Goal: Obtain resource: Download file/media

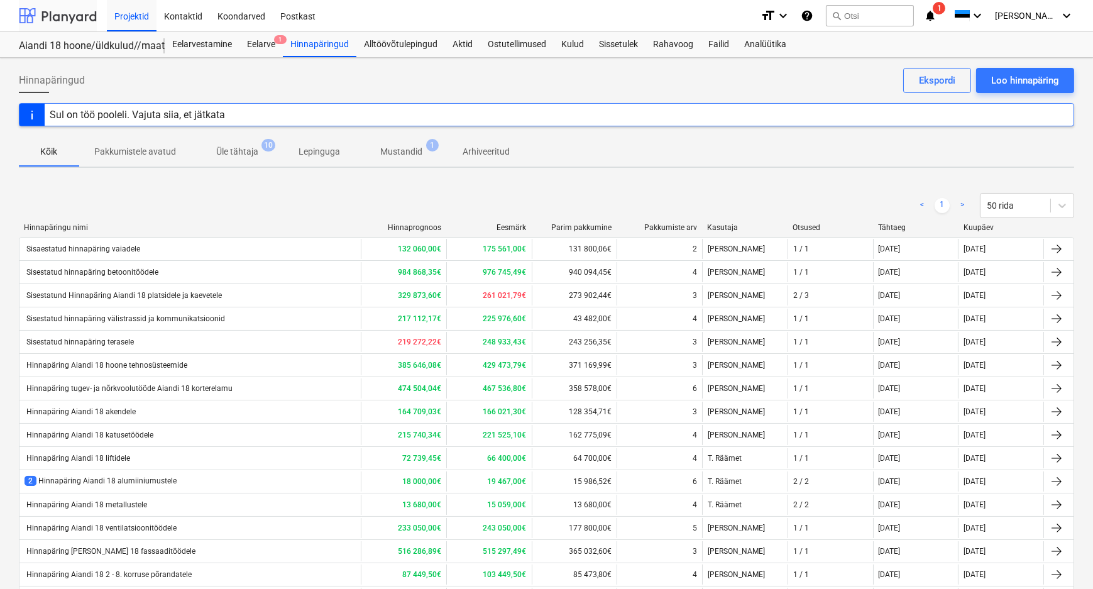
click at [58, 18] on div at bounding box center [58, 15] width 78 height 31
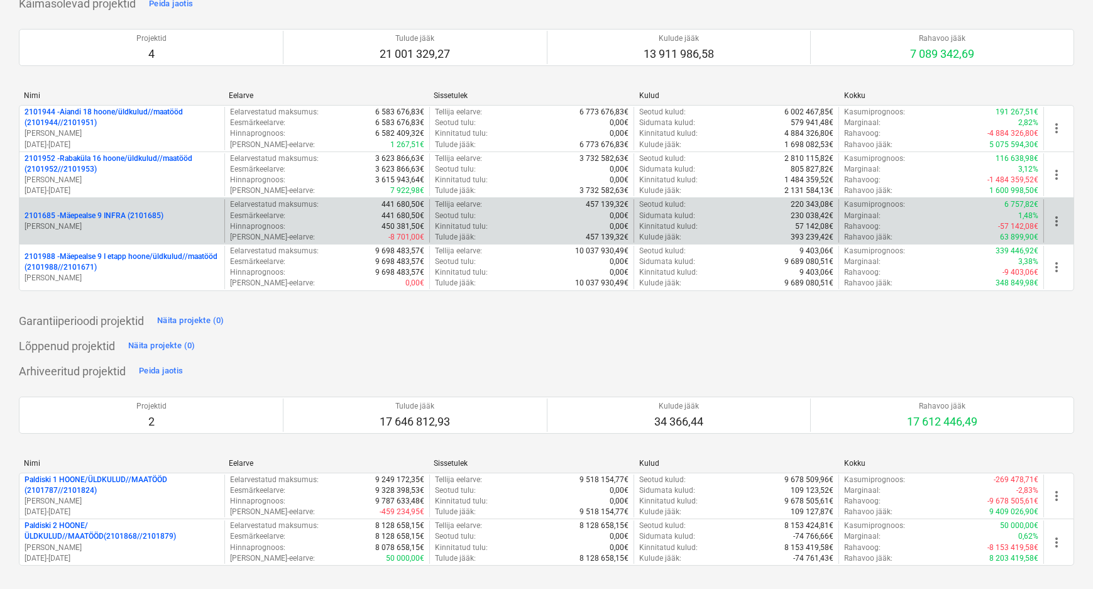
scroll to position [100, 0]
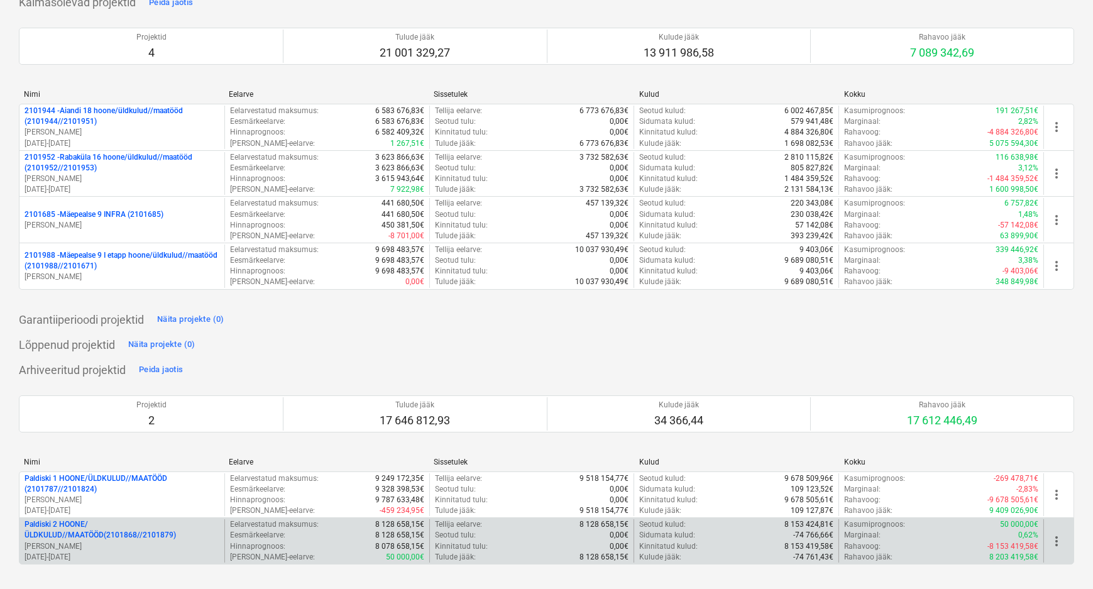
click at [100, 525] on p "Paldiski 2 HOONE/ÜLDKULUD//MAATÖÖD(2101868//2101879)" at bounding box center [122, 529] width 195 height 21
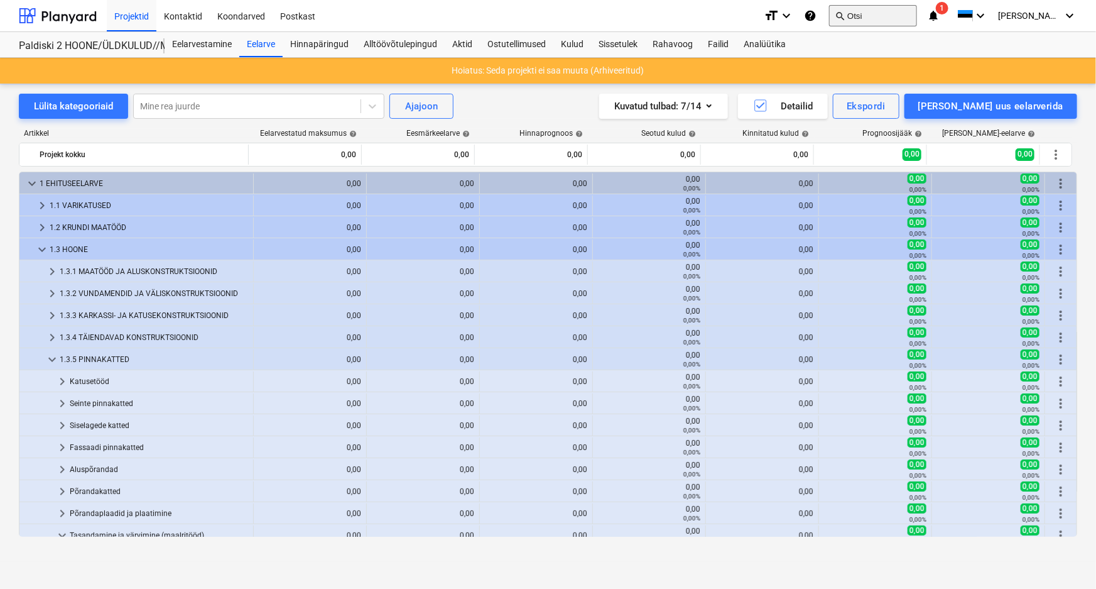
click at [917, 13] on button "search Otsi" at bounding box center [873, 15] width 88 height 21
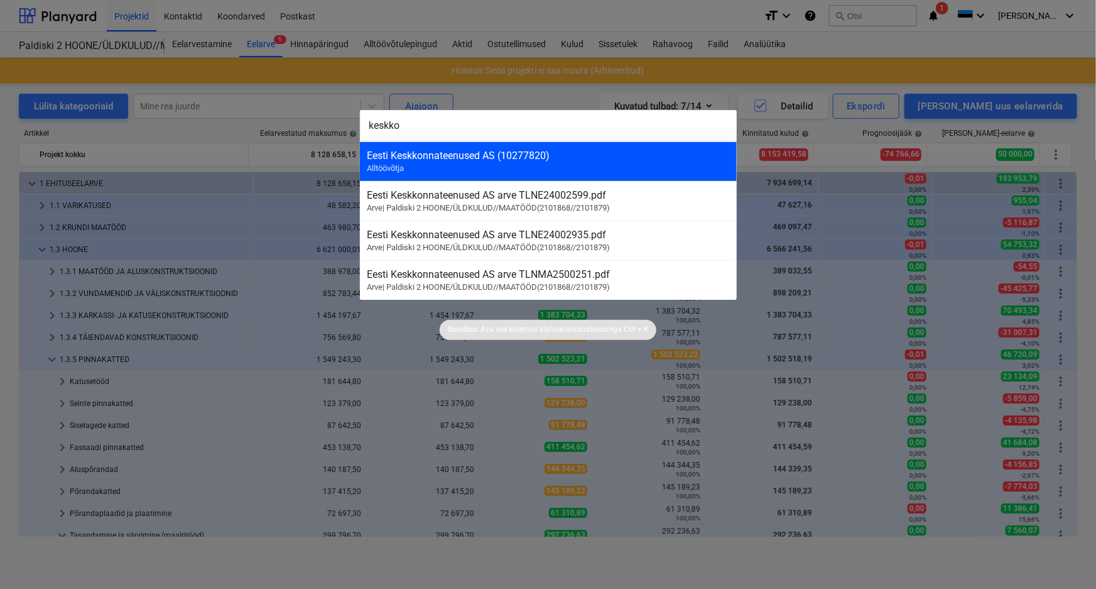
type input "keskko"
click at [459, 158] on div "Eesti Keskkonnateenused AS (10277820)" at bounding box center [549, 156] width 362 height 12
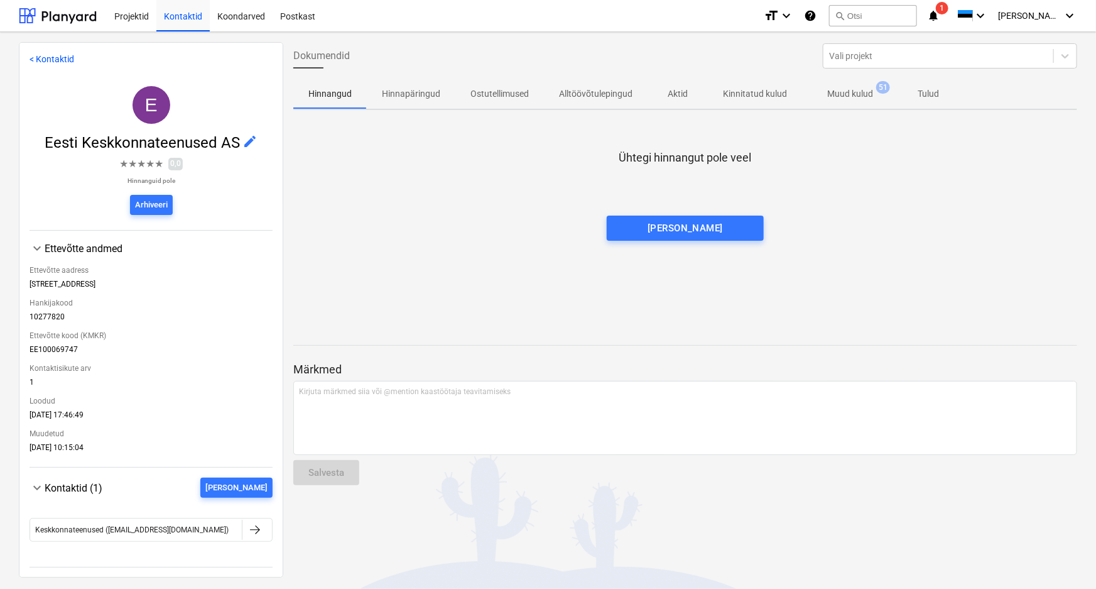
click at [860, 92] on p "Muud kulud" at bounding box center [850, 93] width 46 height 13
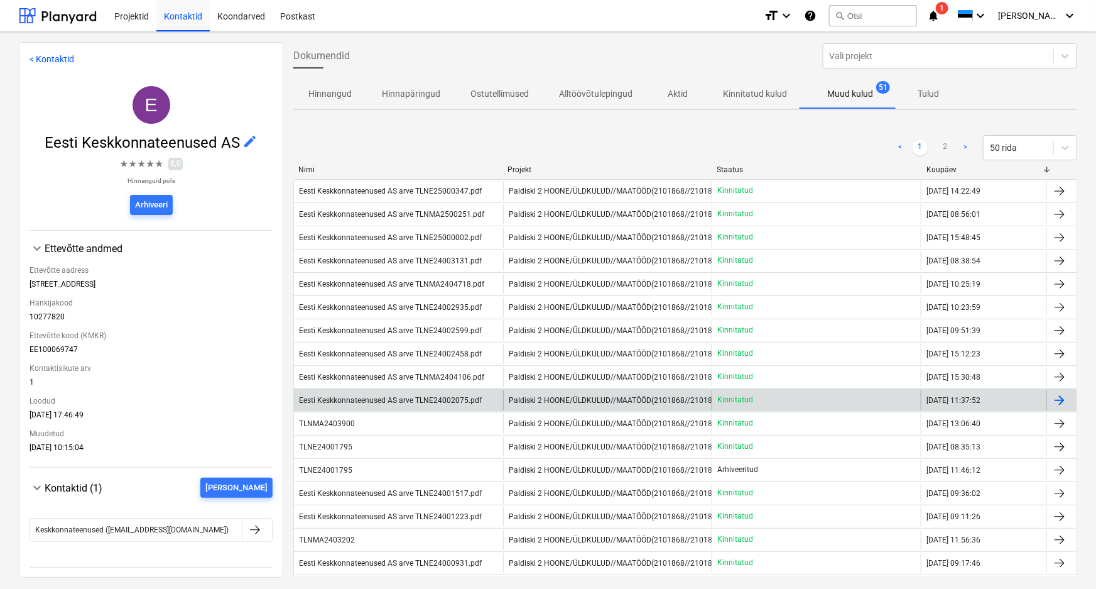
click at [436, 398] on div "Eesti Keskkonnateenused AS arve TLNE24002075.pdf" at bounding box center [390, 400] width 183 height 9
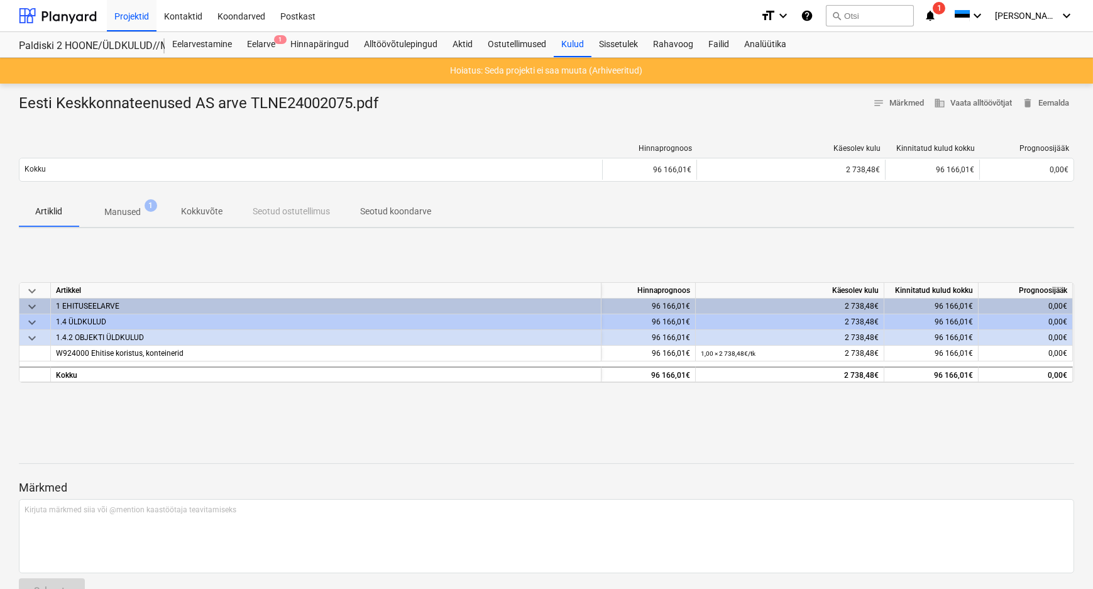
click at [130, 214] on p "Manused" at bounding box center [122, 211] width 36 height 13
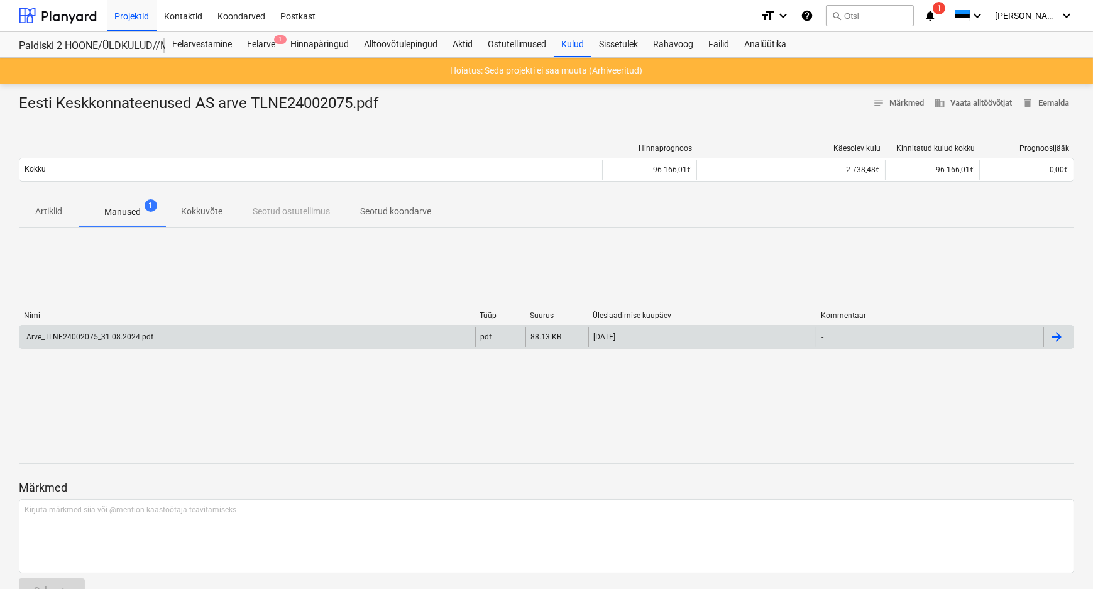
click at [78, 335] on div "Arve_TLNE24002075_31.08.2024.pdf" at bounding box center [89, 336] width 129 height 9
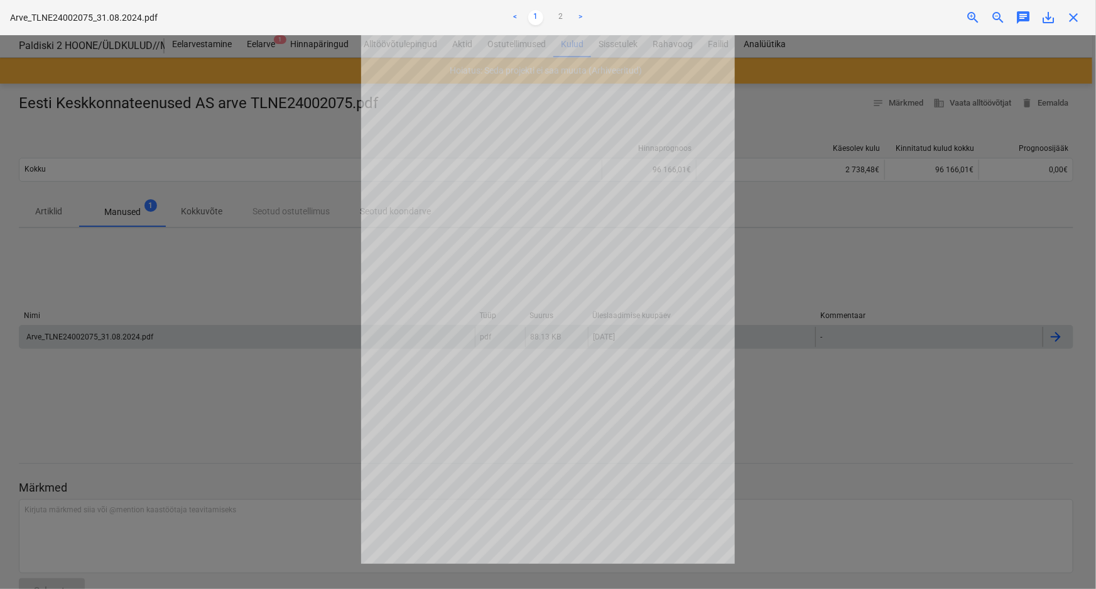
click at [1074, 15] on span "close" at bounding box center [1073, 17] width 15 height 15
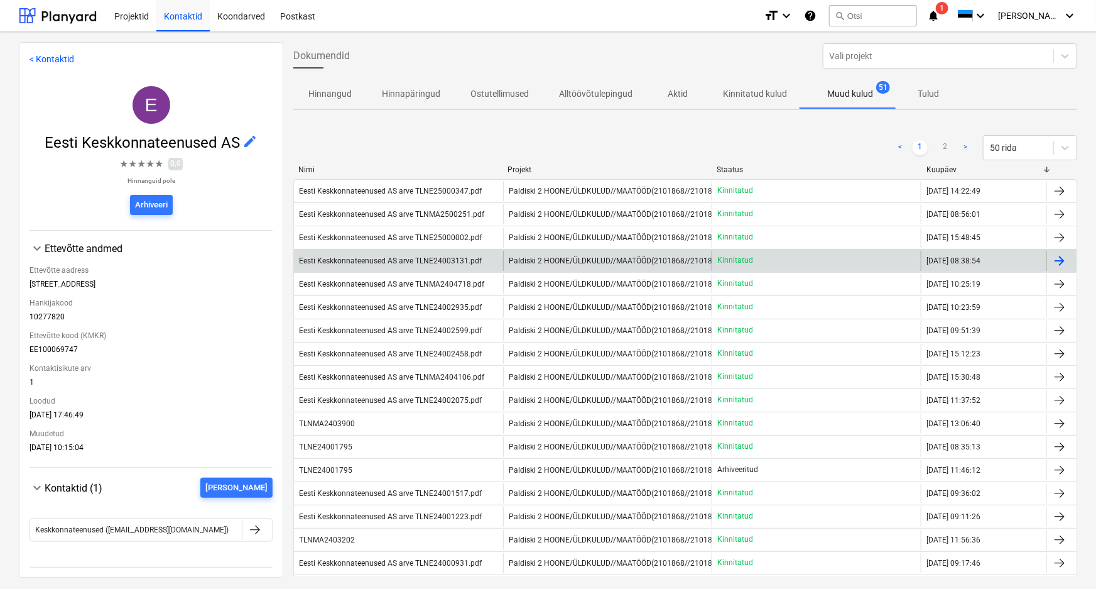
click at [378, 259] on div "Eesti Keskkonnateenused AS arve TLNE24003131.pdf" at bounding box center [390, 260] width 183 height 9
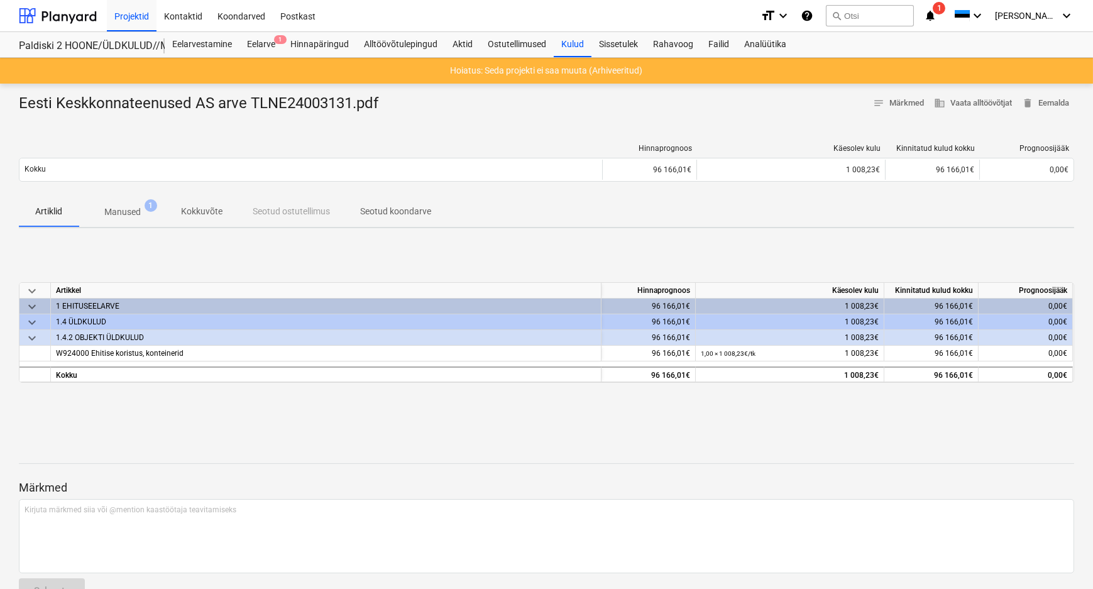
click at [125, 210] on p "Manused" at bounding box center [122, 211] width 36 height 13
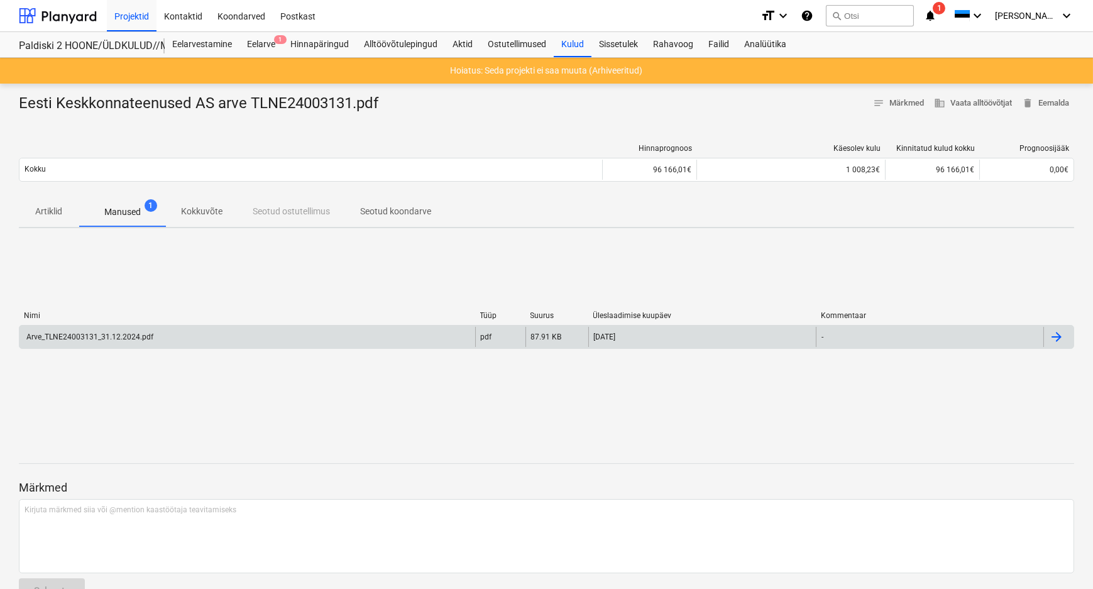
click at [96, 330] on div "Arve_TLNE24003131_31.12.2024.pdf" at bounding box center [246, 337] width 455 height 20
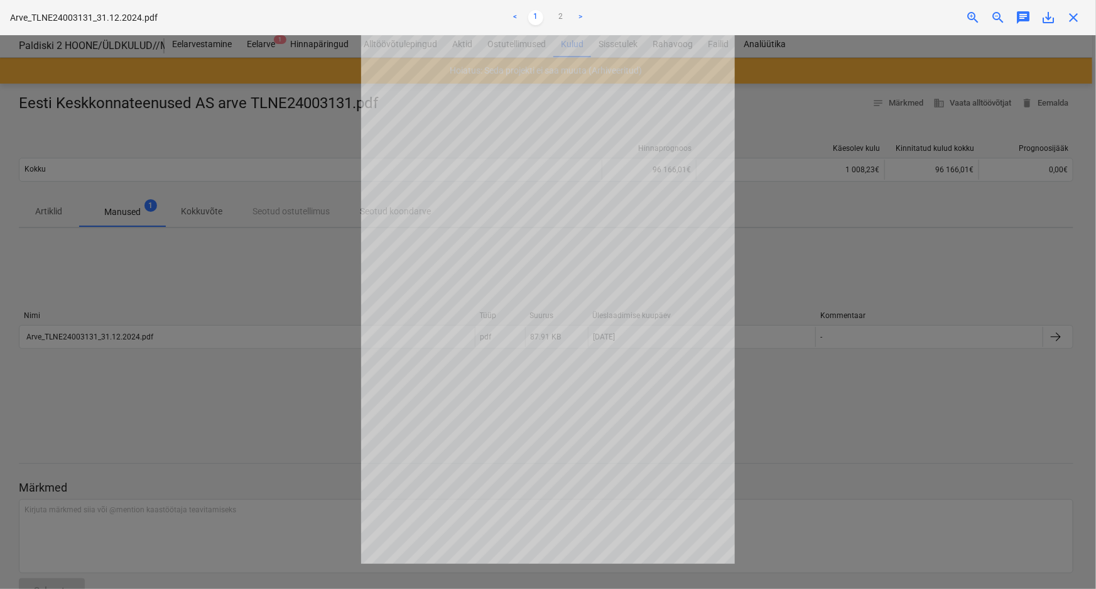
click at [1072, 14] on span "close" at bounding box center [1073, 17] width 15 height 15
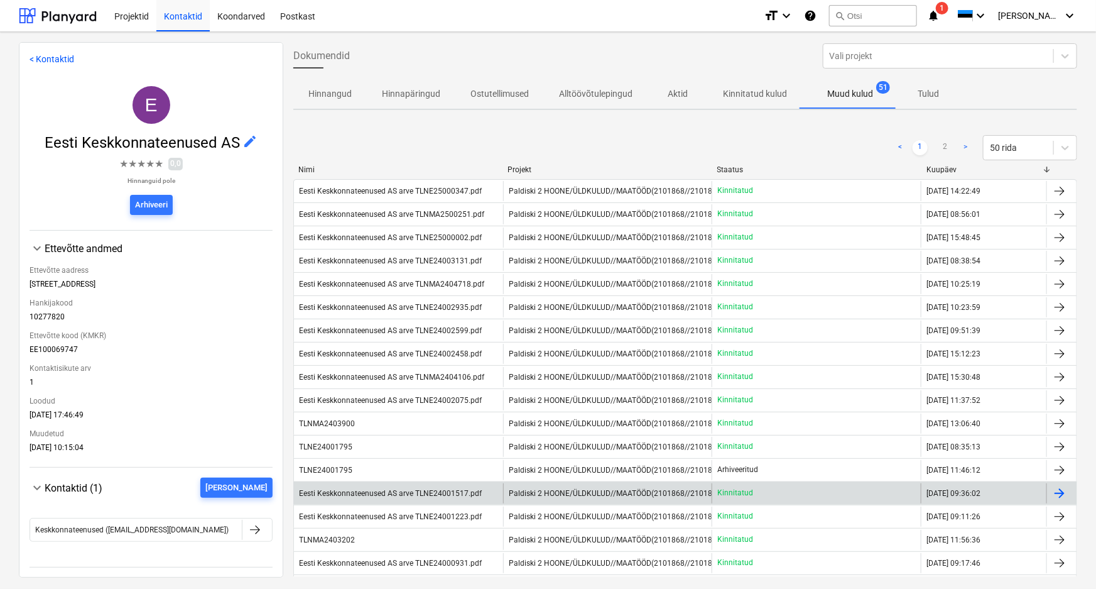
click at [400, 491] on div "Eesti Keskkonnateenused AS arve TLNE24001517.pdf" at bounding box center [390, 493] width 183 height 9
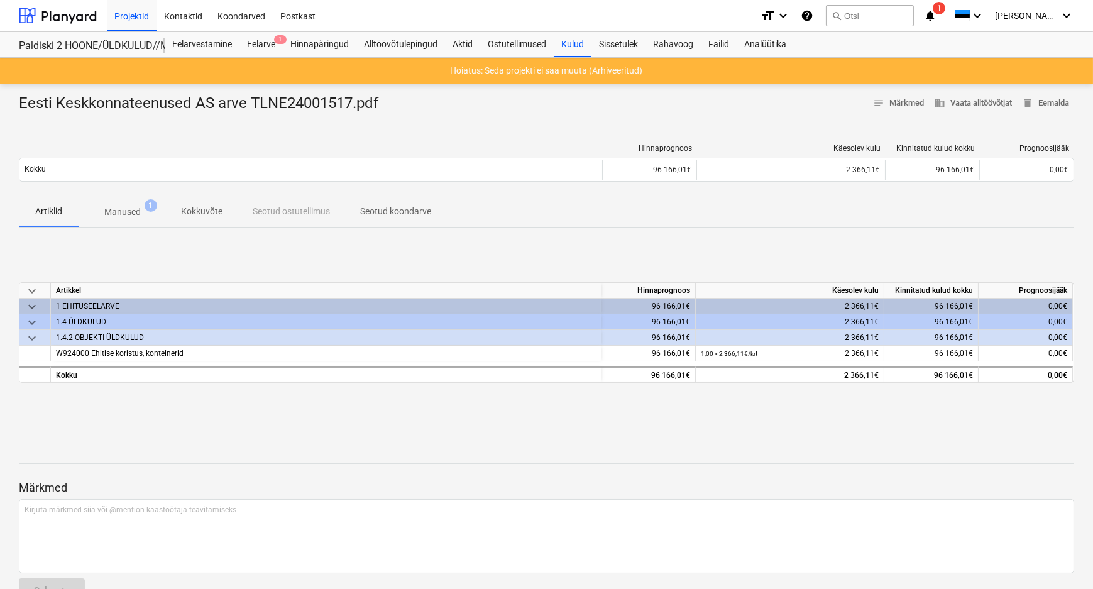
click at [132, 209] on p "Manused" at bounding box center [122, 211] width 36 height 13
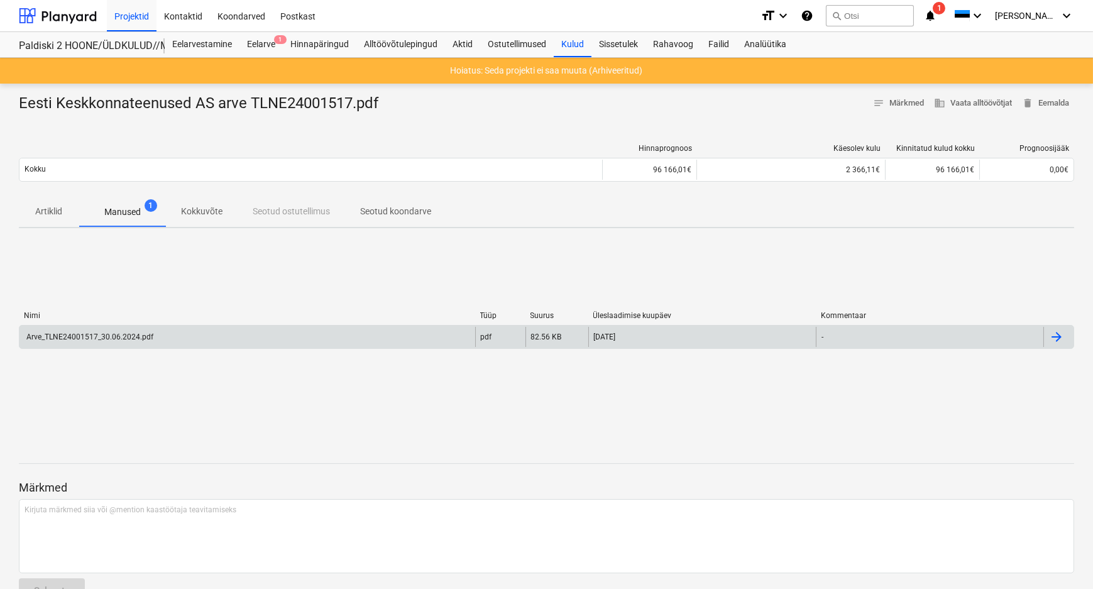
click at [92, 340] on div "Arve_TLNE24001517_30.06.2024.pdf" at bounding box center [89, 336] width 129 height 9
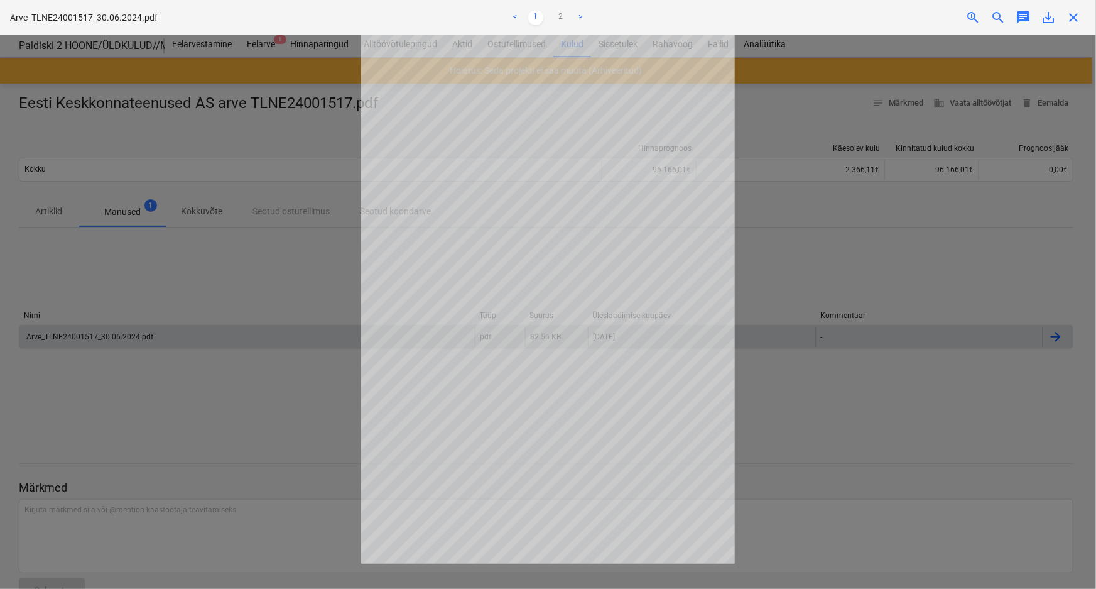
click at [1077, 18] on span "close" at bounding box center [1073, 17] width 15 height 15
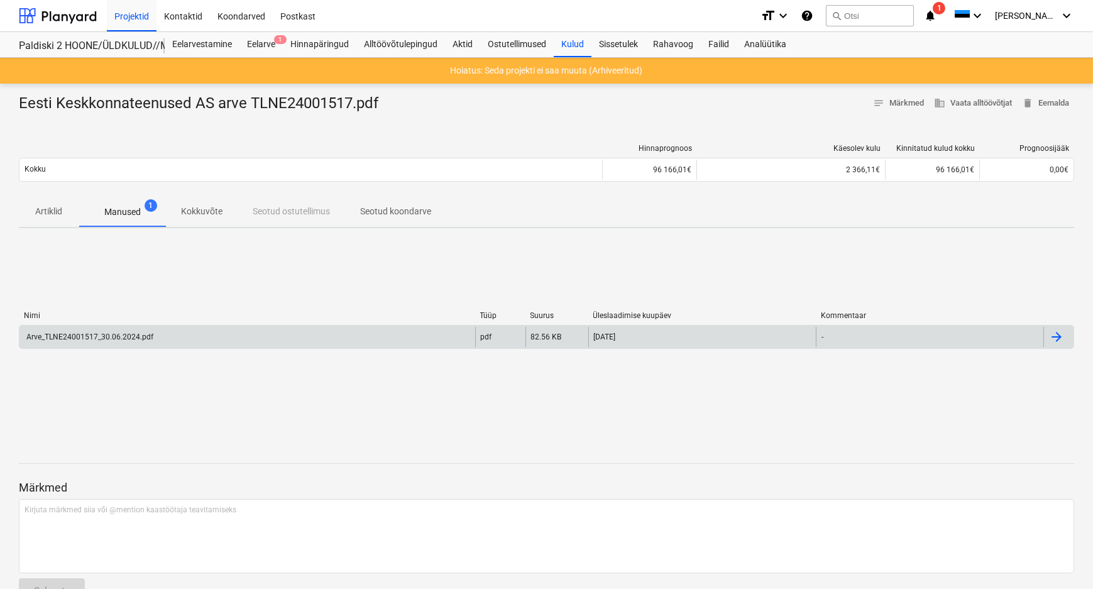
click at [292, 399] on div "Nimi Tüüp Suurus Üleslaadimise kuupäev Kommentaar Arve_TLNE24001517_30.06.2024.…" at bounding box center [546, 332] width 1055 height 188
